Goal: Task Accomplishment & Management: Complete application form

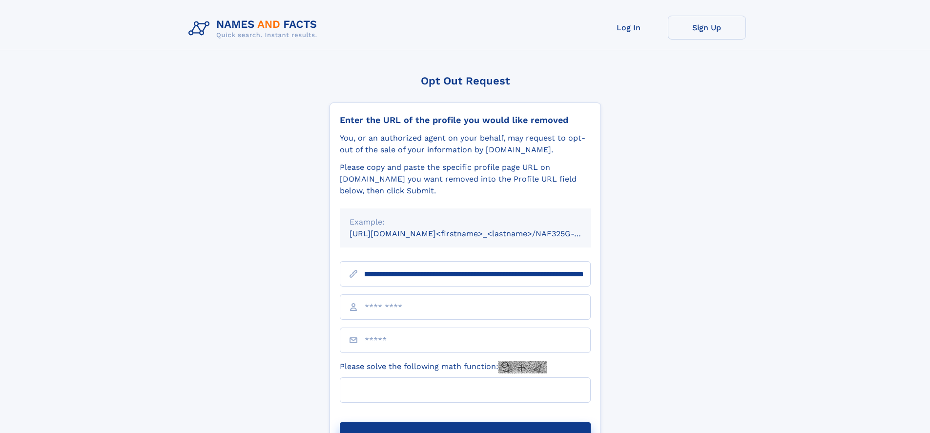
scroll to position [0, 128]
type input "**********"
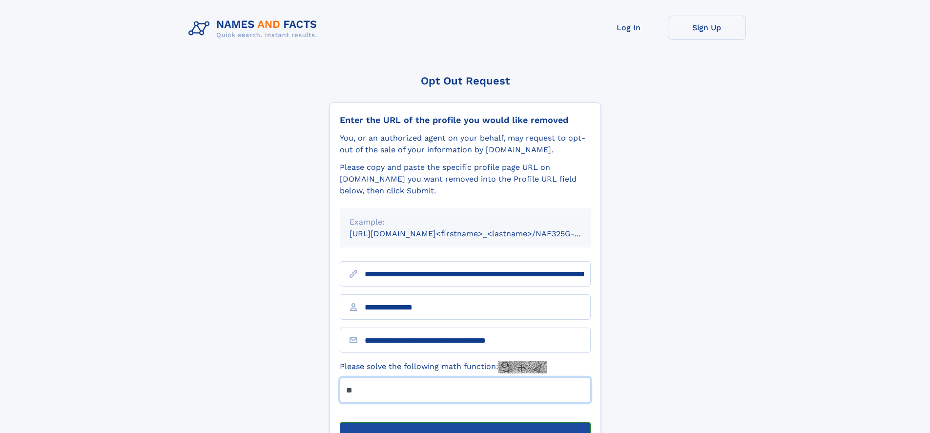
type input "**"
click at [465, 422] on button "Submit Opt Out Request" at bounding box center [465, 437] width 251 height 31
